Goal: Task Accomplishment & Management: Use online tool/utility

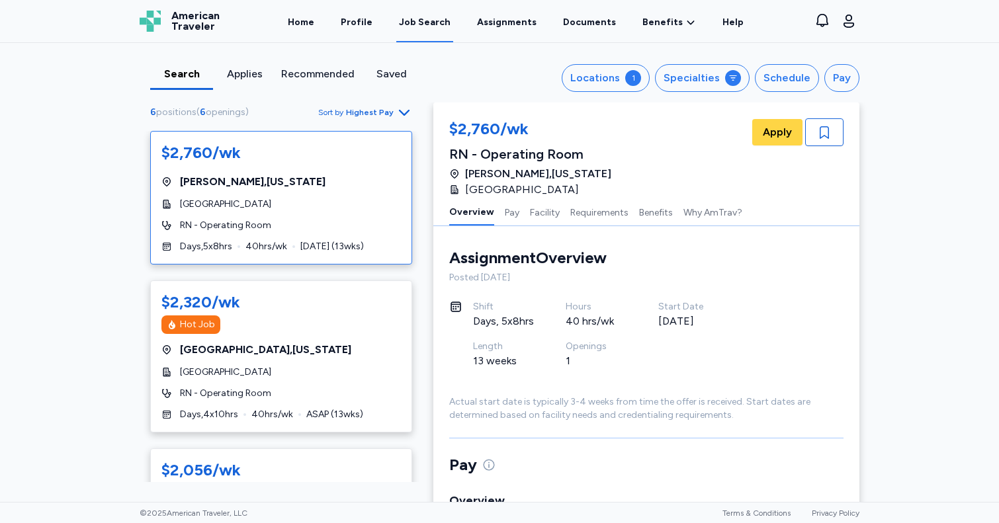
scroll to position [1, 0]
click at [249, 75] on div "Applies" at bounding box center [244, 74] width 52 height 16
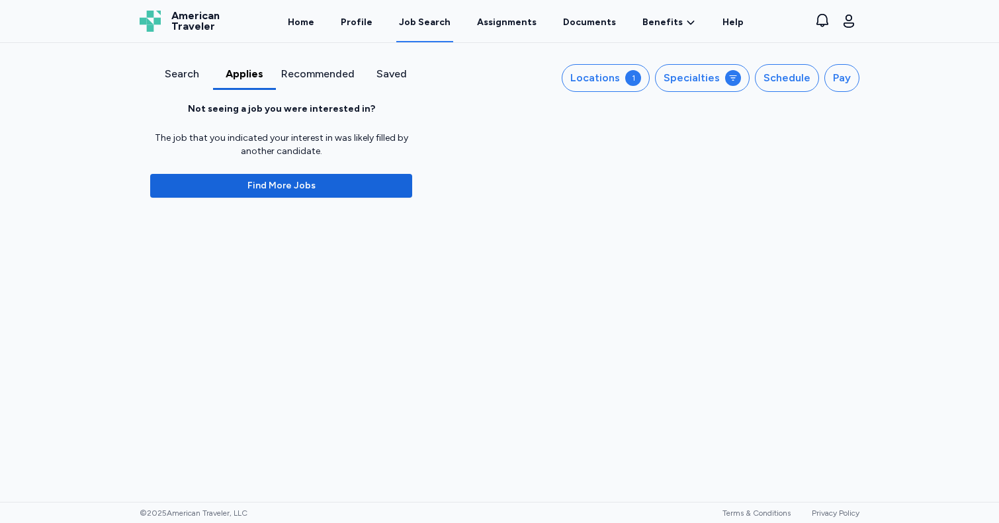
click at [313, 69] on div "Recommended" at bounding box center [317, 74] width 73 height 16
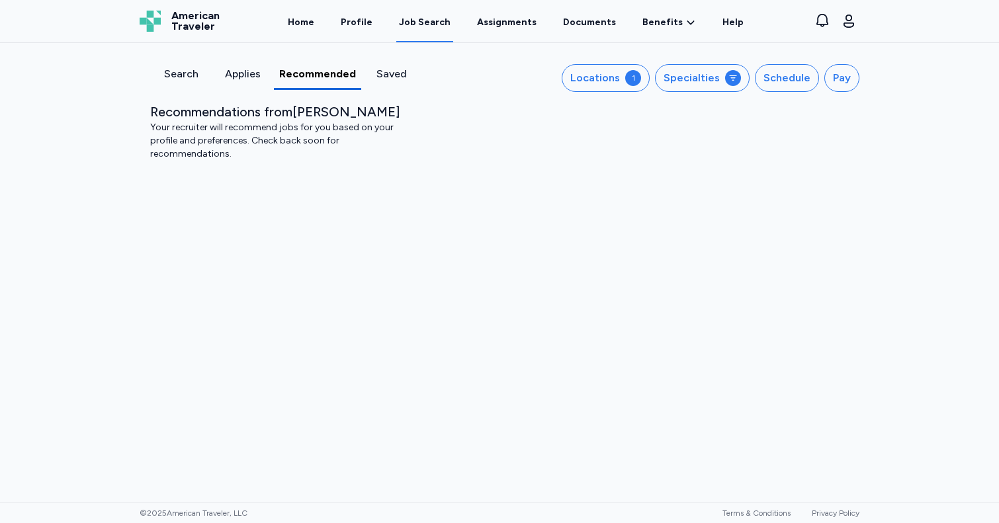
click at [390, 75] on div "Saved" at bounding box center [392, 74] width 51 height 16
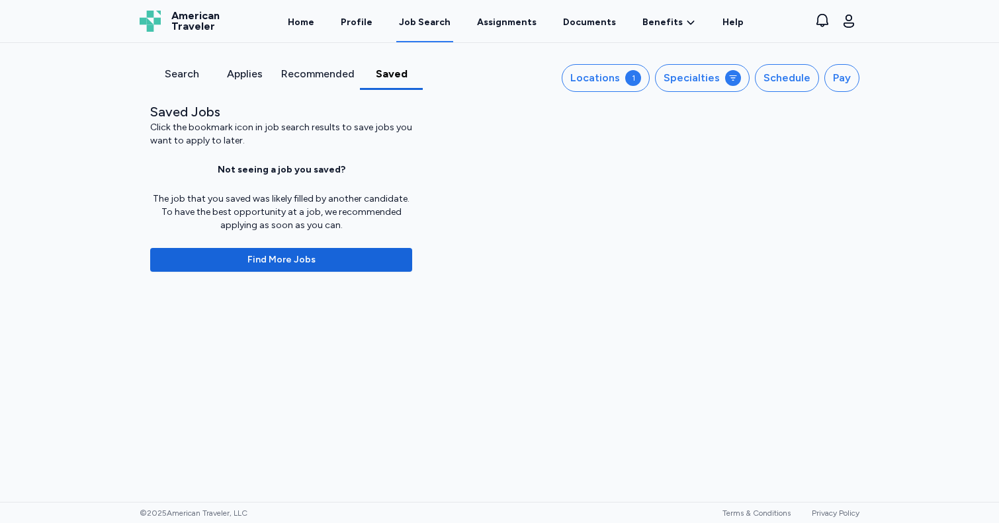
click at [181, 70] on div "Search" at bounding box center [181, 74] width 52 height 16
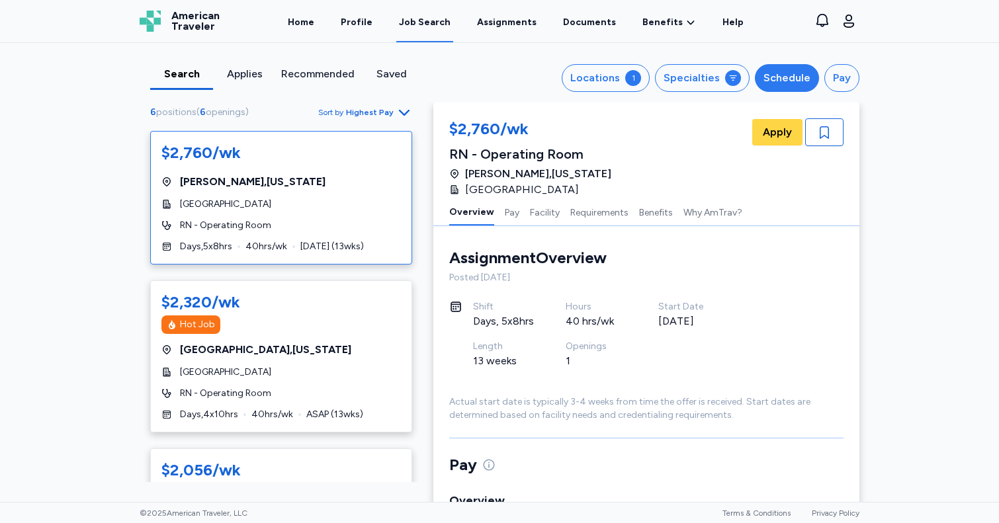
click at [793, 79] on div "Schedule" at bounding box center [787, 78] width 47 height 16
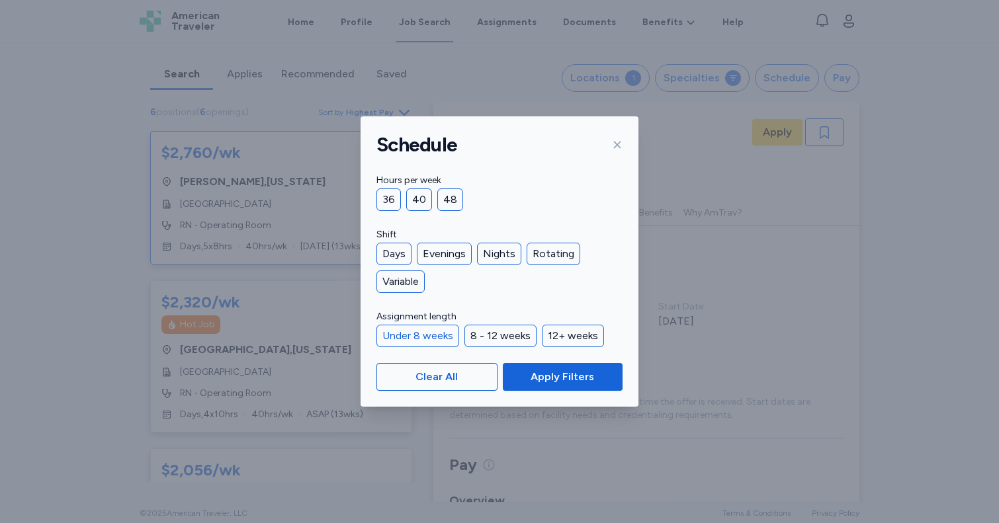
click at [428, 330] on div "Under 8 weeks" at bounding box center [418, 336] width 83 height 22
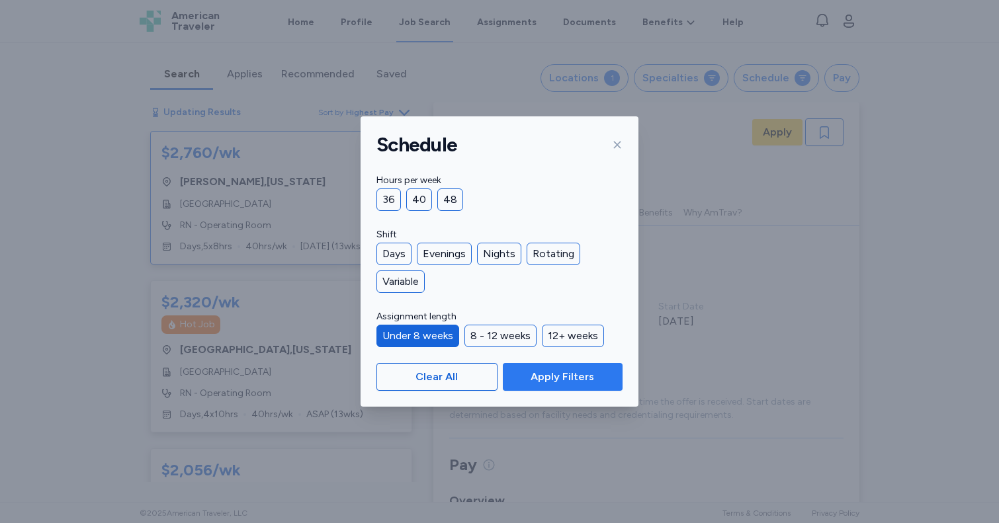
click at [536, 370] on span "Apply Filters" at bounding box center [563, 377] width 64 height 16
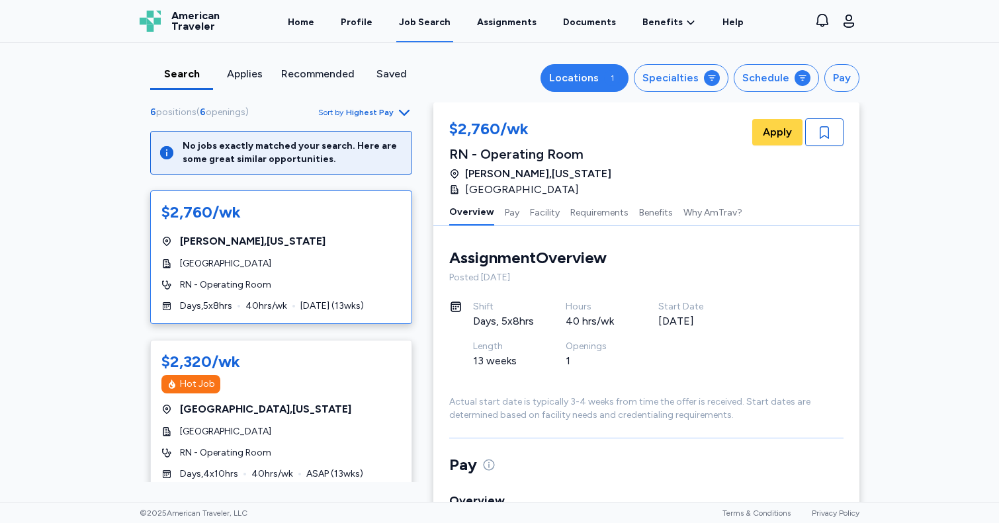
click at [613, 77] on div "1" at bounding box center [612, 78] width 16 height 16
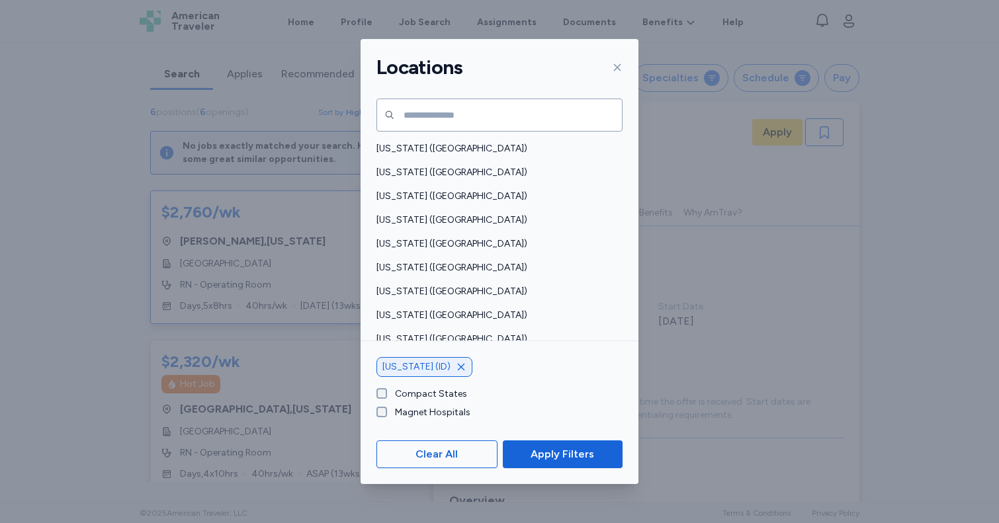
click at [617, 74] on div at bounding box center [615, 67] width 16 height 21
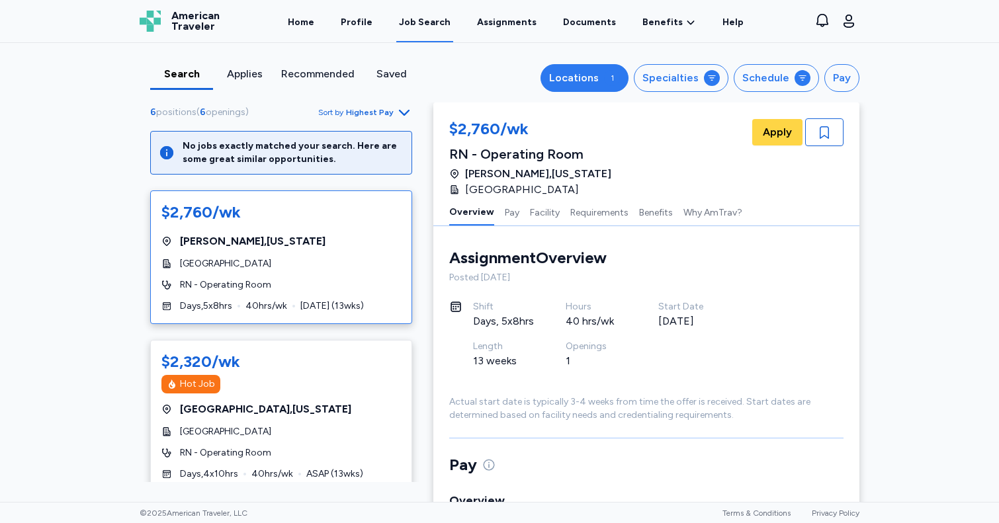
click at [601, 69] on button "Locations 1" at bounding box center [585, 78] width 88 height 28
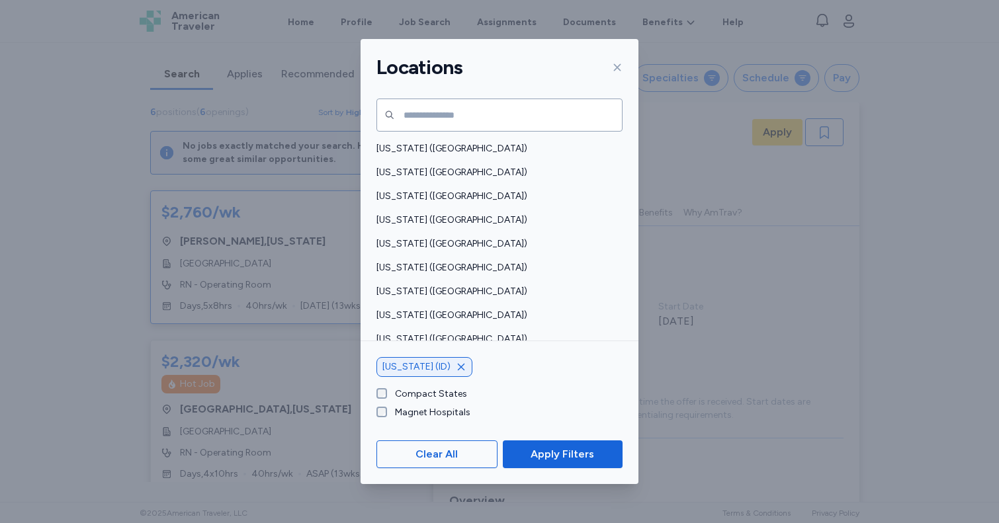
click at [456, 371] on icon "button" at bounding box center [461, 367] width 11 height 11
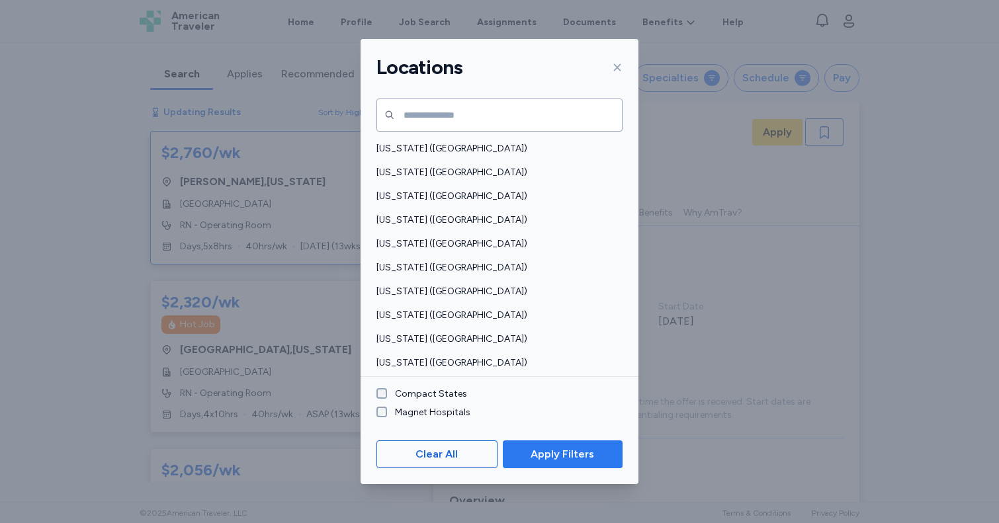
click at [560, 460] on span "Apply Filters" at bounding box center [563, 455] width 64 height 16
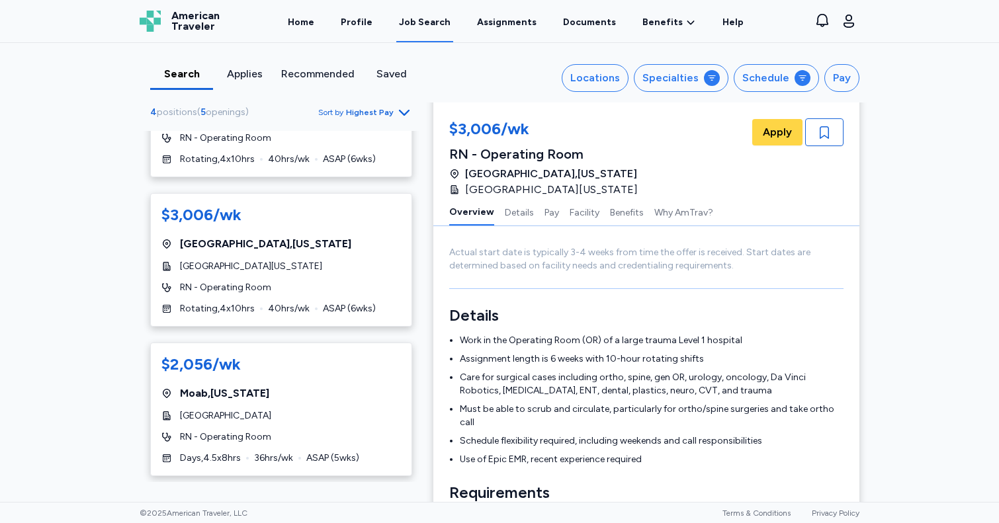
scroll to position [236, 0]
